Goal: Check status: Check status

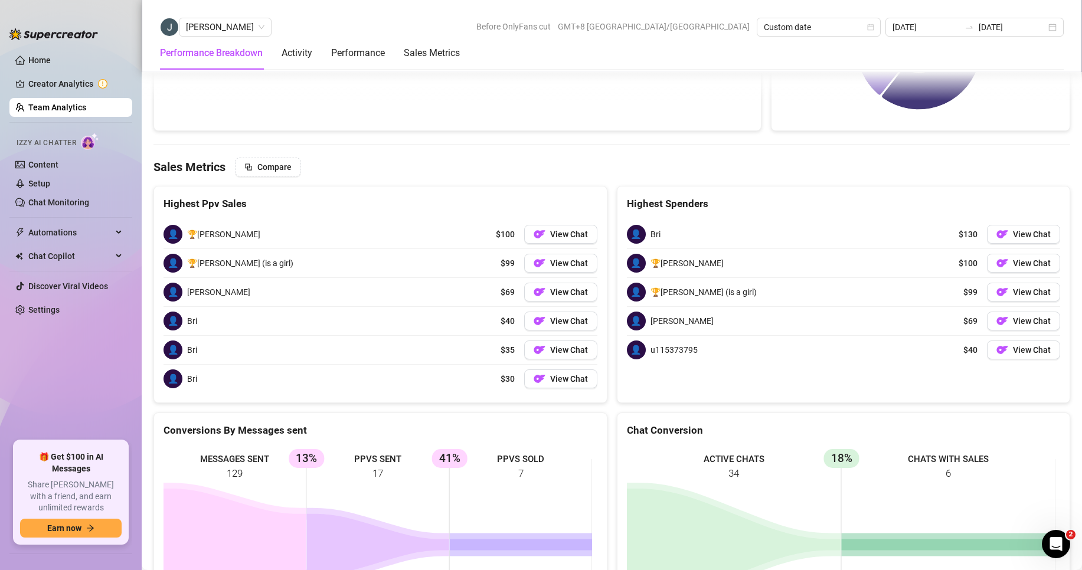
scroll to position [1496, 0]
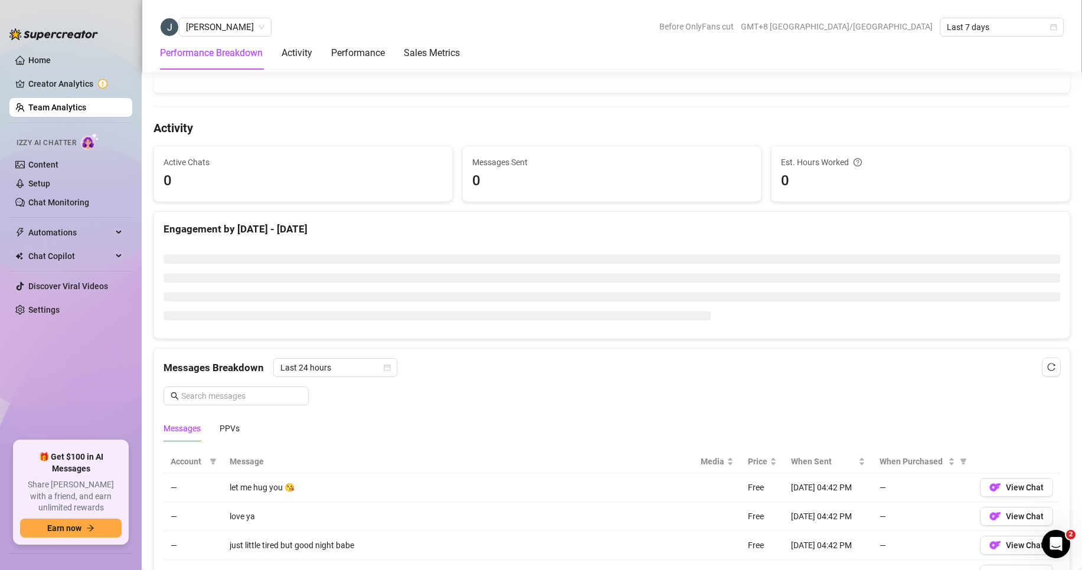
scroll to position [171, 0]
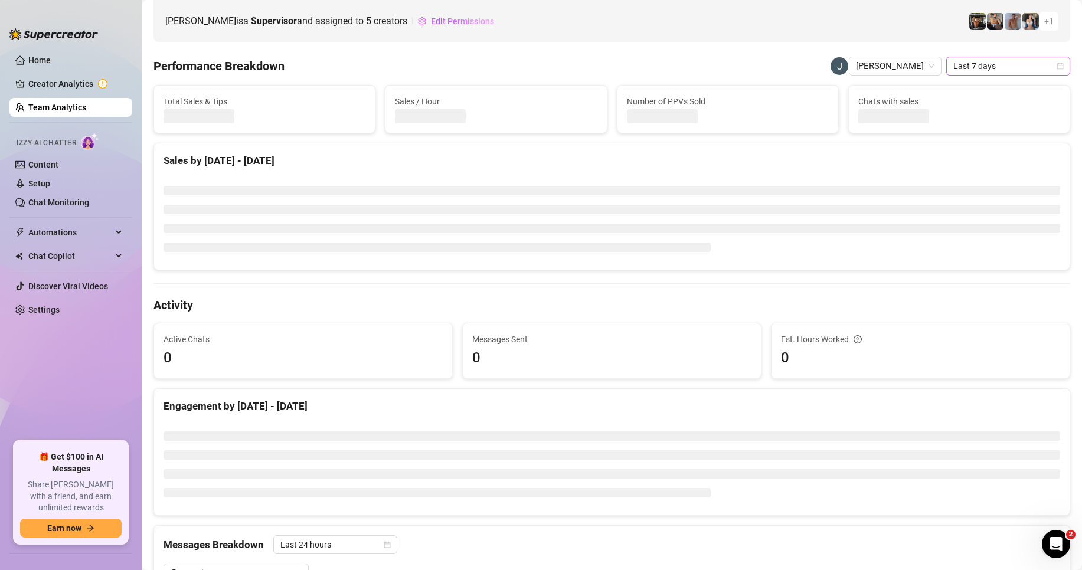
click at [954, 64] on span "Last 7 days" at bounding box center [1009, 66] width 110 height 18
click at [968, 166] on div "Custom date" at bounding box center [998, 165] width 105 height 13
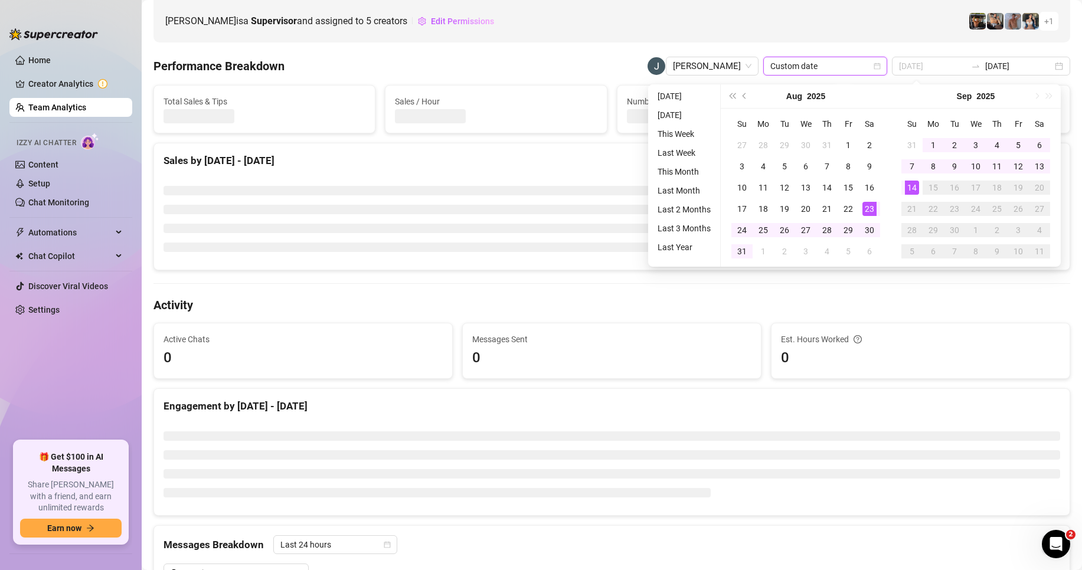
type input "[DATE]"
click at [910, 188] on div "14" at bounding box center [912, 188] width 14 height 14
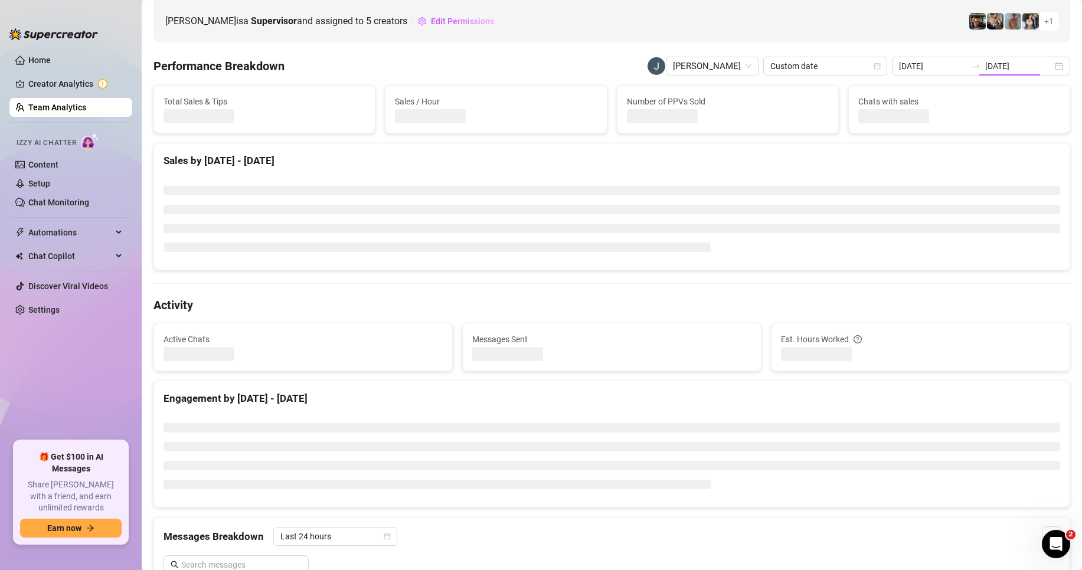
type input "[DATE]"
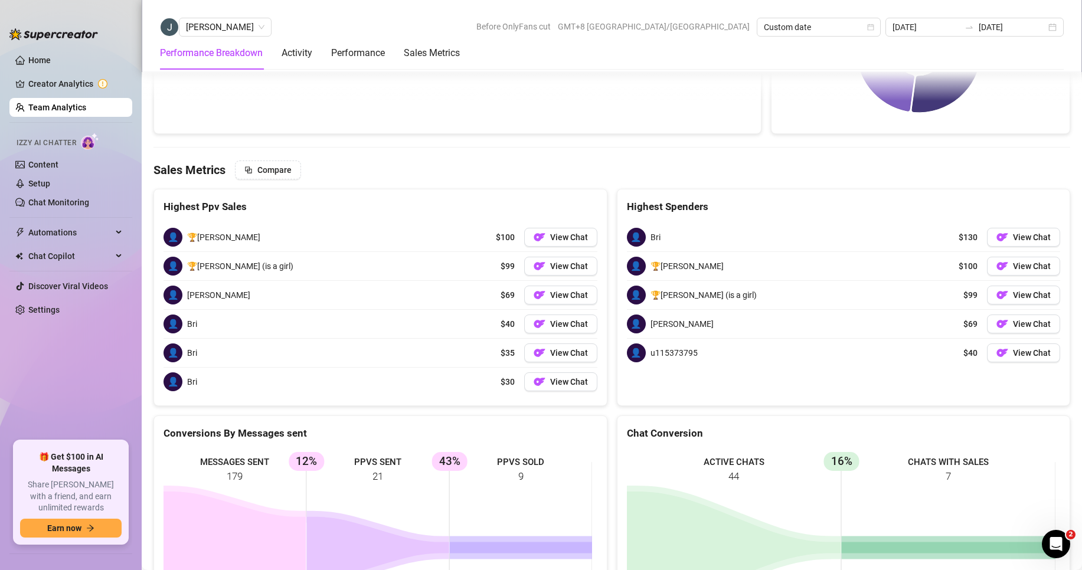
scroll to position [1816, 0]
